Goal: Transaction & Acquisition: Purchase product/service

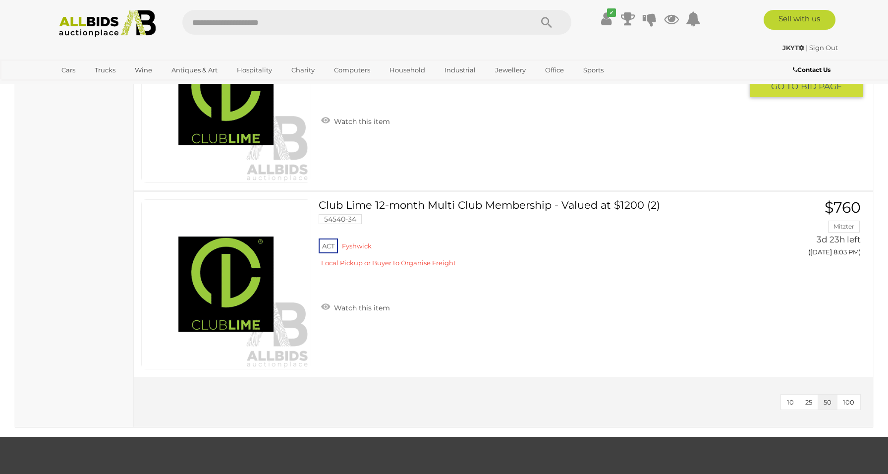
scroll to position [2351, 0]
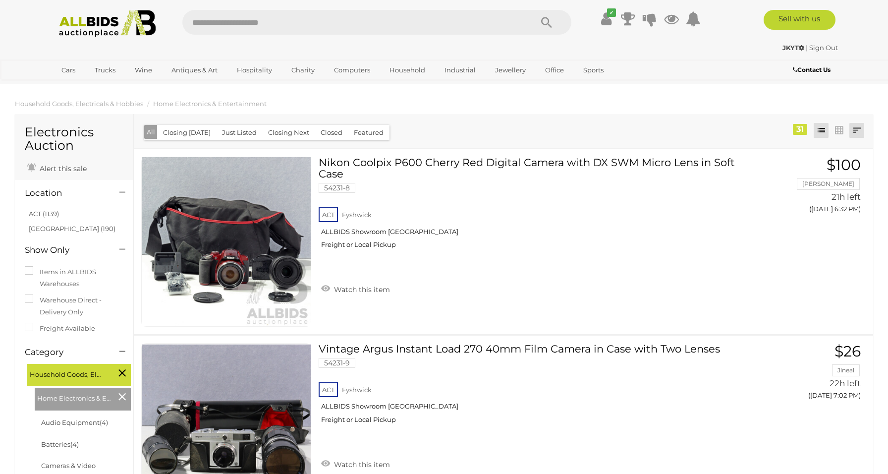
click at [862, 125] on link at bounding box center [856, 130] width 15 height 15
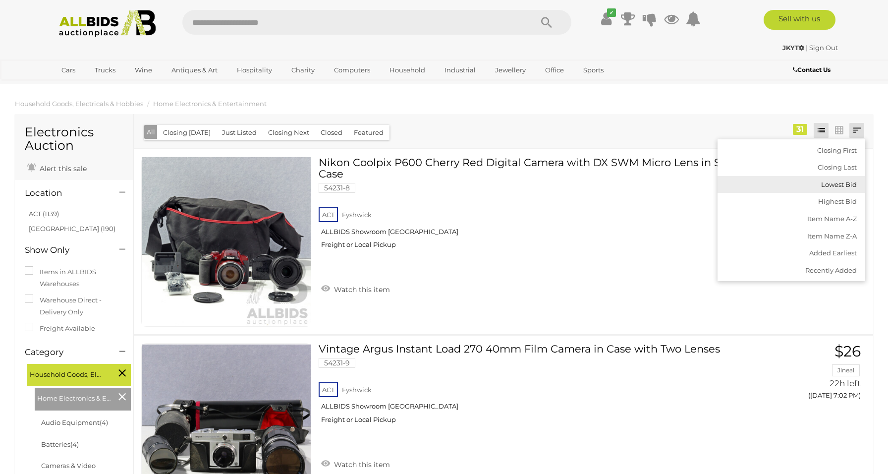
click at [818, 183] on link "Lowest Bid" at bounding box center [791, 184] width 148 height 17
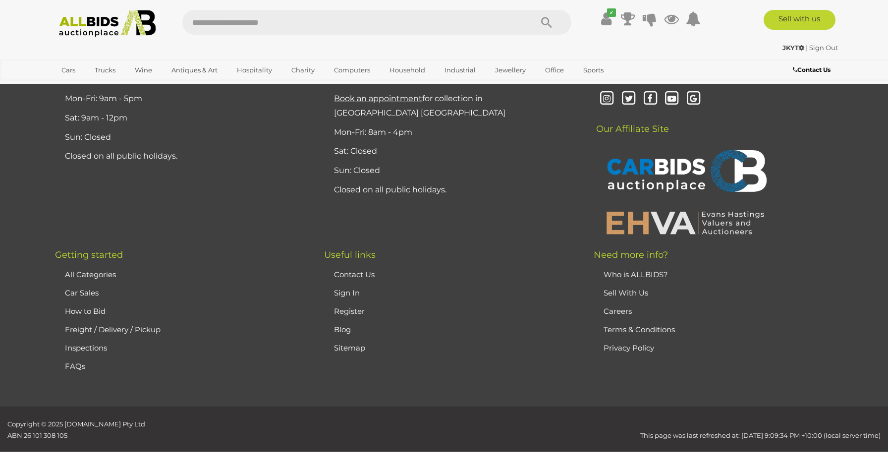
scroll to position [5960, 0]
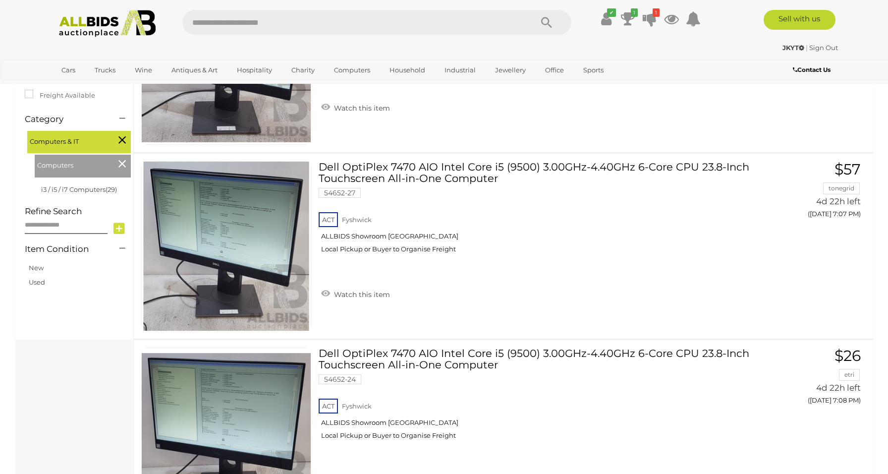
scroll to position [638, 0]
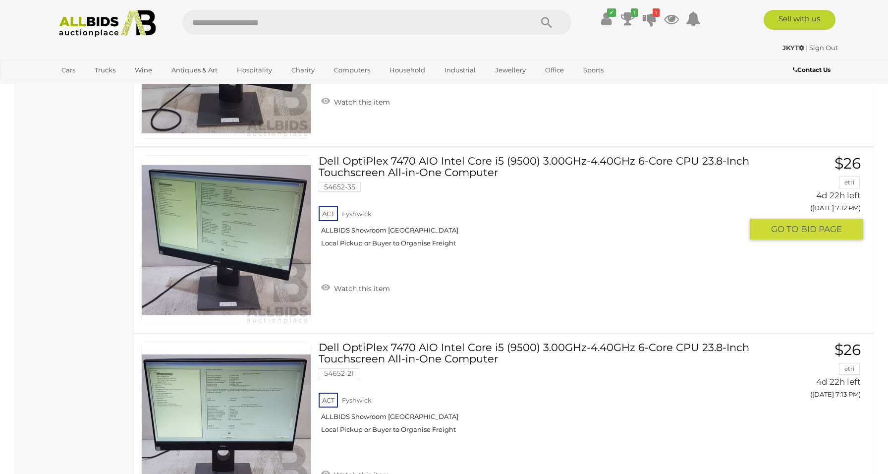
click at [440, 171] on link "Dell OptiPlex 7470 AIO Intel Core i5 (9500) 3.00GHz-4.40GHz 6-Core CPU 23.8-Inc…" at bounding box center [534, 205] width 416 height 100
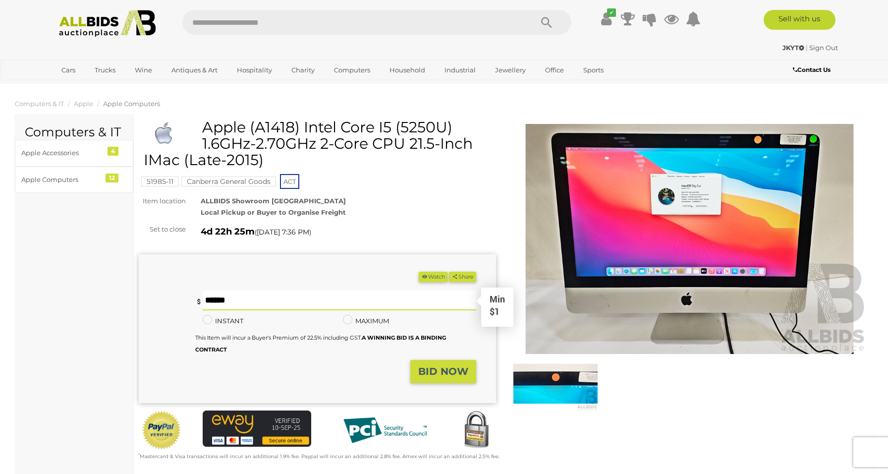
click at [300, 302] on input "text" at bounding box center [340, 300] width 274 height 20
type input "**"
click at [448, 365] on strong "BID NOW" at bounding box center [443, 371] width 50 height 12
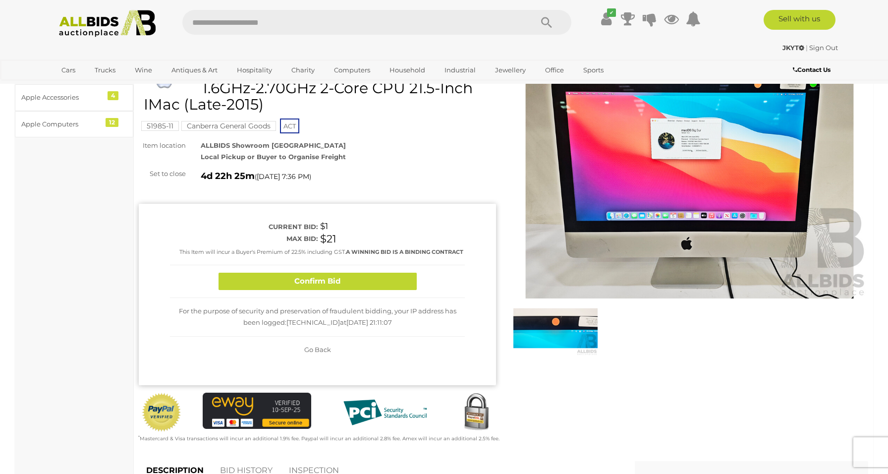
scroll to position [72, 0]
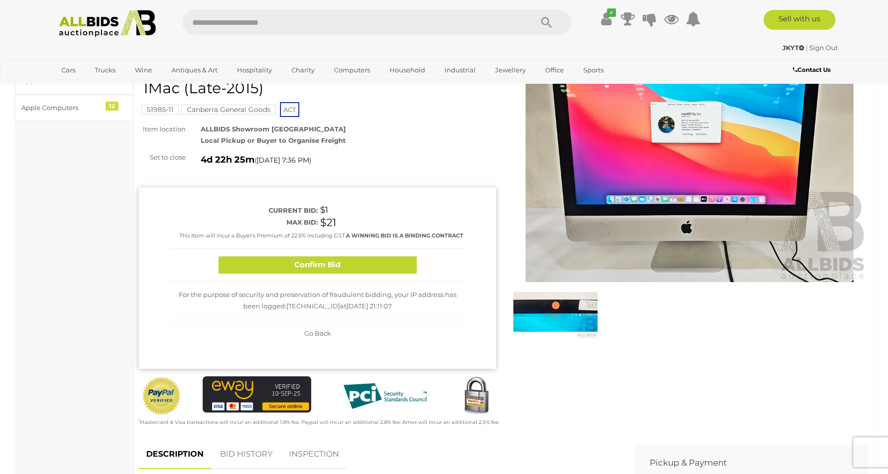
click at [550, 315] on img at bounding box center [555, 311] width 84 height 54
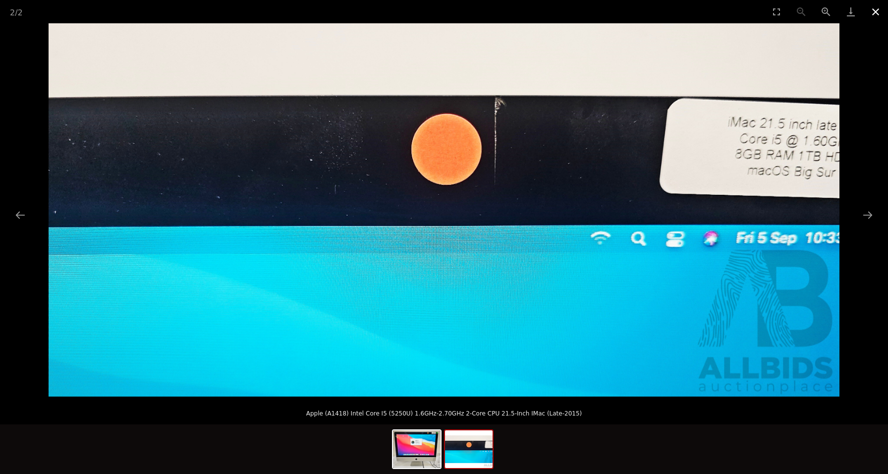
click at [876, 11] on button "Close gallery" at bounding box center [875, 11] width 25 height 23
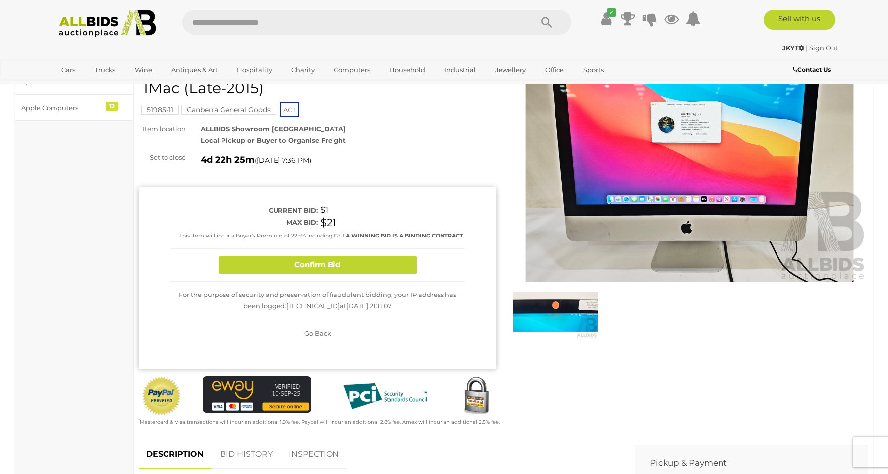
click at [329, 253] on div "Confirm Bid" at bounding box center [317, 265] width 295 height 33
click at [329, 261] on button "Confirm Bid" at bounding box center [317, 264] width 198 height 17
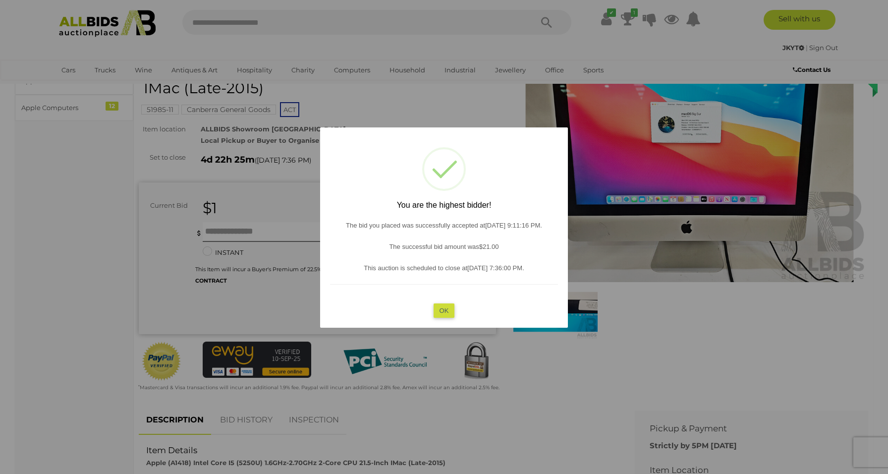
click at [435, 297] on div "? ! i You are the highest bidder! The bid you placed was successfully accepted …" at bounding box center [444, 227] width 248 height 200
click at [438, 303] on button "OK" at bounding box center [443, 310] width 21 height 14
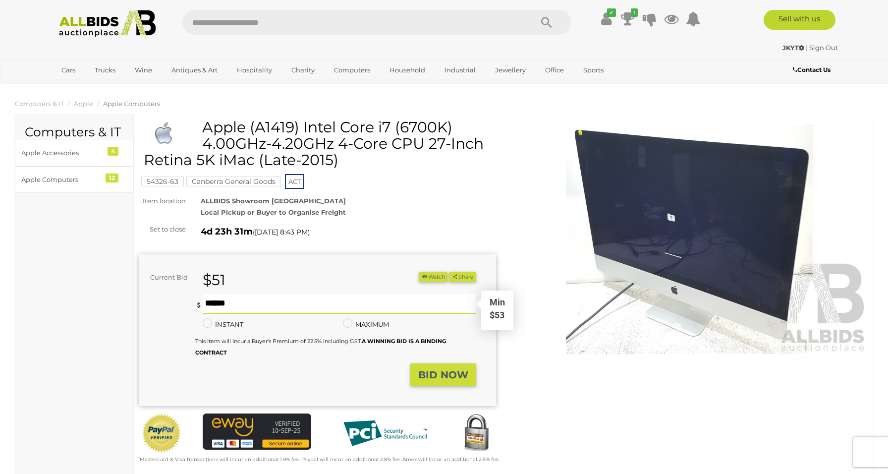
click at [331, 302] on input "text" at bounding box center [340, 304] width 274 height 20
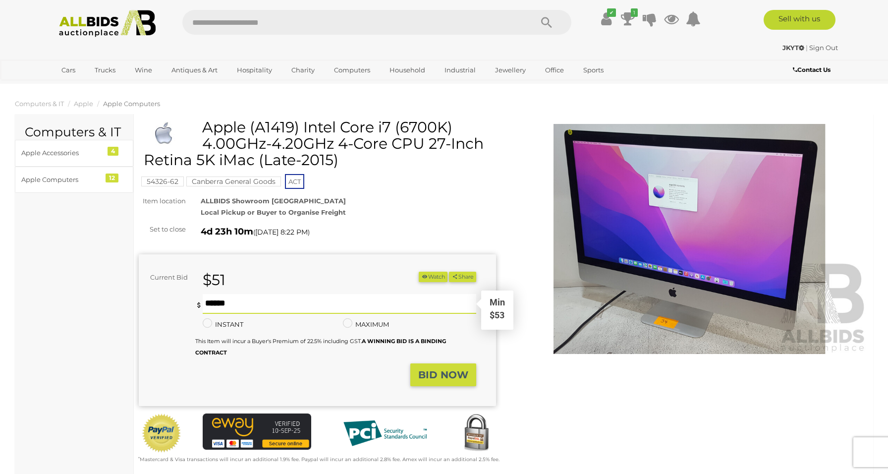
click at [357, 297] on input "text" at bounding box center [340, 304] width 274 height 20
type input "**"
click at [448, 374] on strong "BID NOW" at bounding box center [443, 375] width 50 height 12
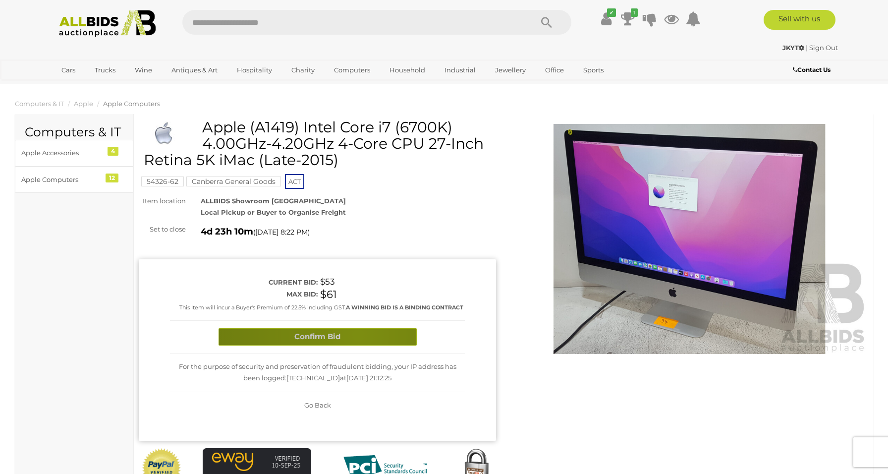
click at [358, 333] on button "Confirm Bid" at bounding box center [317, 336] width 198 height 17
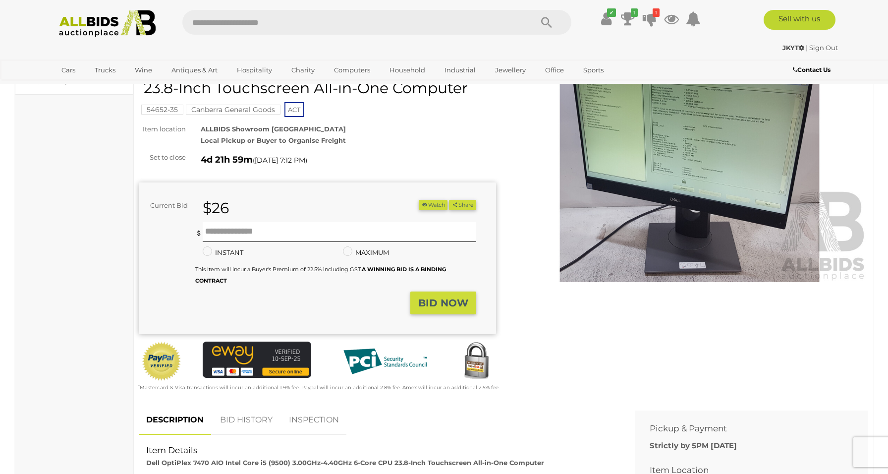
scroll to position [9, 0]
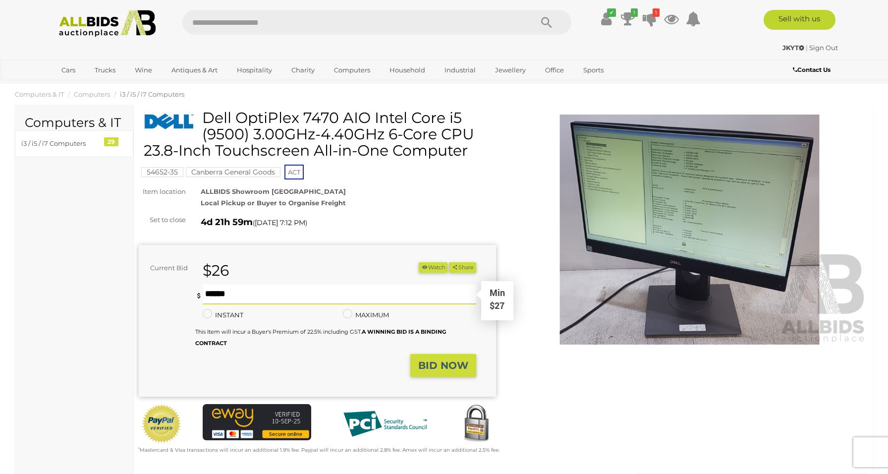
click at [348, 290] on input "text" at bounding box center [340, 294] width 274 height 20
type input "**"
click at [459, 368] on strong "BID NOW" at bounding box center [443, 365] width 50 height 12
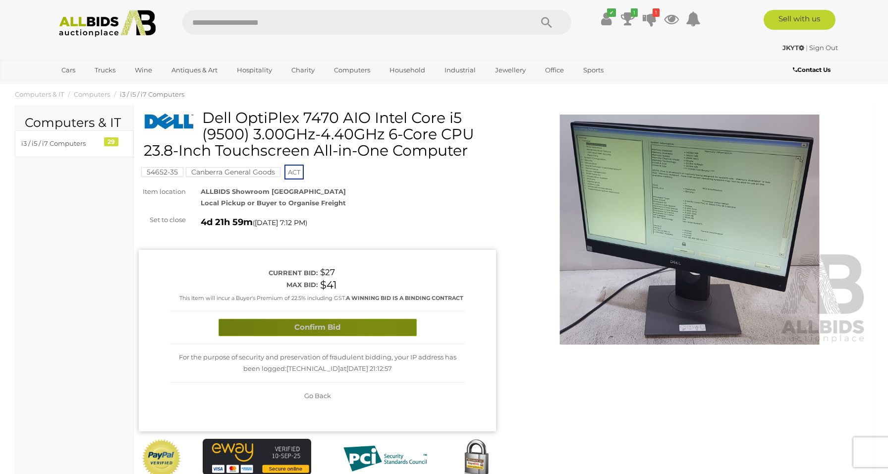
click at [376, 323] on button "Confirm Bid" at bounding box center [317, 326] width 198 height 17
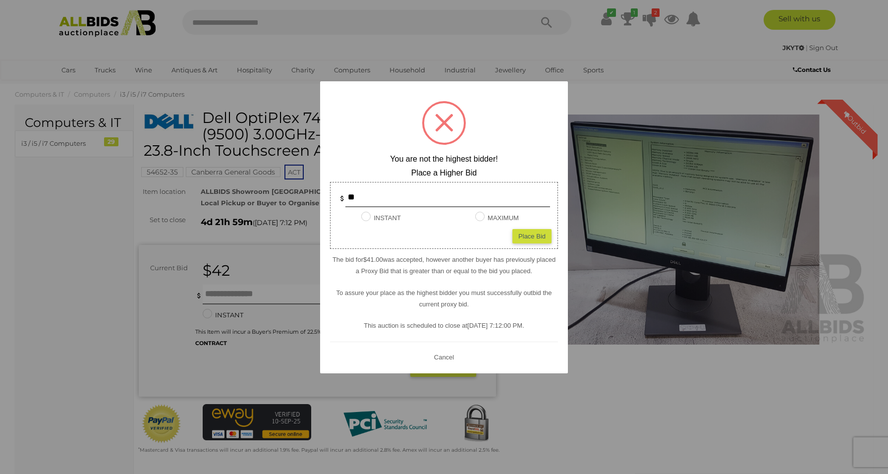
click at [191, 298] on div at bounding box center [444, 237] width 888 height 474
